Goal: Task Accomplishment & Management: Use online tool/utility

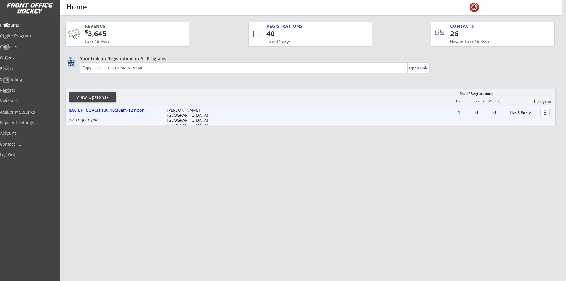
click at [543, 114] on div at bounding box center [546, 112] width 10 height 10
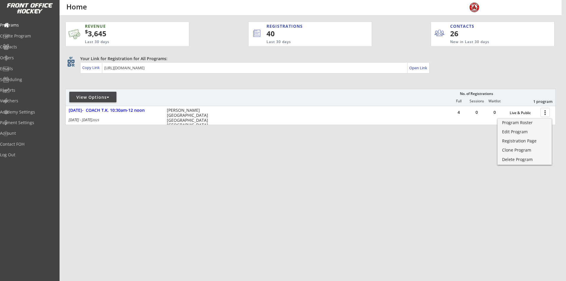
click at [299, 146] on div "REVENUE $ 3,645 Last 30 days REGISTRATIONS 40 Last 30 days CONTACTS 26 New in L…" at bounding box center [310, 101] width 490 height 171
click at [28, 35] on div "Create Program" at bounding box center [27, 36] width 53 height 4
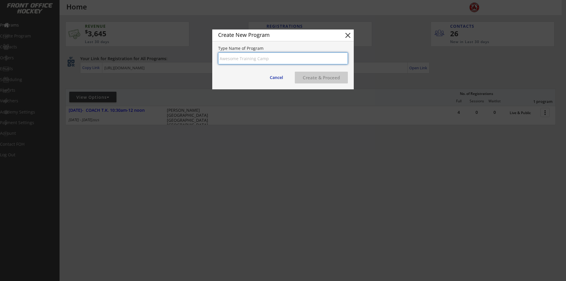
click at [348, 37] on button "close" at bounding box center [347, 35] width 9 height 9
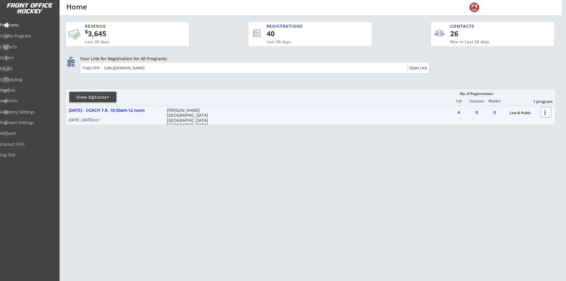
click at [544, 111] on div at bounding box center [546, 112] width 10 height 10
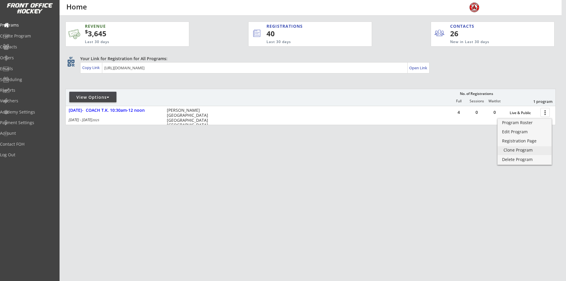
click at [513, 148] on div "Clone Program" at bounding box center [524, 150] width 42 height 4
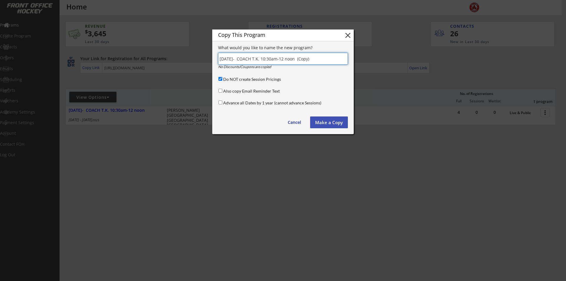
drag, startPoint x: 341, startPoint y: 57, endPoint x: 129, endPoint y: 51, distance: 211.9
click at [129, 51] on body "REVENUE $ 3,645 Last 30 days REGISTRATIONS 40 Last 30 days CONTACTS 26 New in L…" at bounding box center [283, 140] width 566 height 281
type input "[DATE] 8 WEEK DEVELOPMENT SESSIONS 4:15PM-5:15PM [GEOGRAPHIC_DATA]"
click at [220, 78] on input "Do NOT create Session Pricings" at bounding box center [220, 79] width 4 height 4
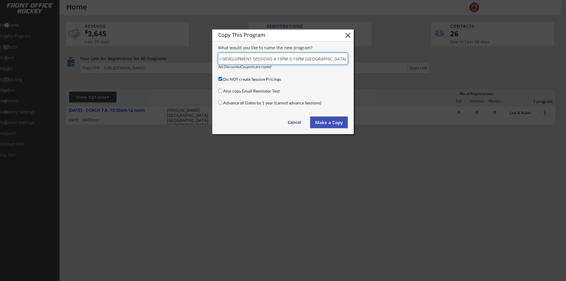
checkbox input "false"
click at [321, 119] on button "Make a Copy" at bounding box center [329, 122] width 38 height 12
